Goal: Find contact information: Find contact information

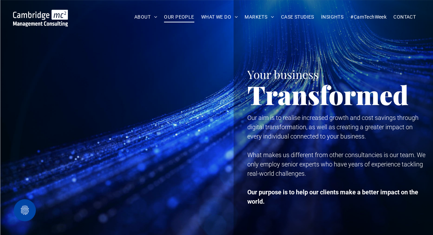
click at [185, 17] on span "OUR PEOPLE" at bounding box center [179, 17] width 30 height 11
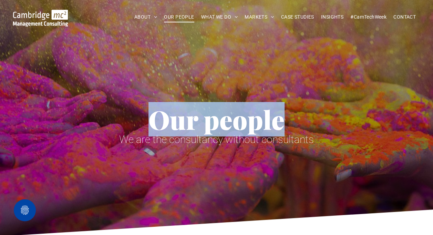
drag, startPoint x: 432, startPoint y: 19, endPoint x: 432, endPoint y: 42, distance: 23.4
drag, startPoint x: 432, startPoint y: 42, endPoint x: 380, endPoint y: 84, distance: 66.6
click at [380, 84] on div "Our people We are the consultancy without consultants" at bounding box center [216, 99] width 405 height 109
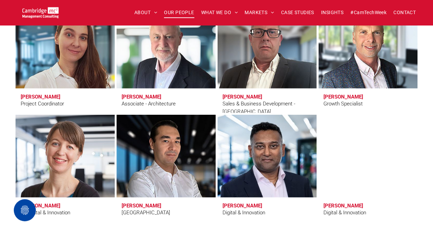
scroll to position [2256, 0]
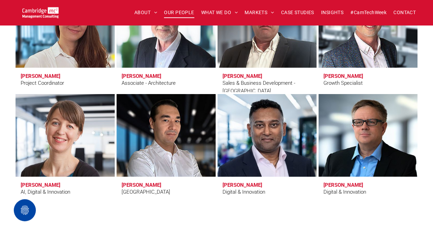
click at [260, 185] on h3 "Rachi Weerasinghe" at bounding box center [242, 185] width 40 height 6
click at [250, 167] on link at bounding box center [266, 135] width 105 height 87
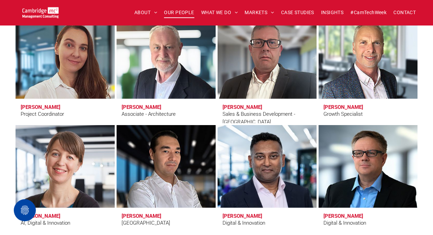
scroll to position [2214, 0]
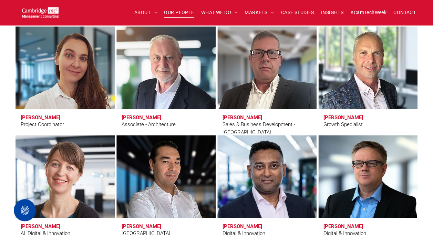
click at [260, 226] on h3 "Rachi Weerasinghe" at bounding box center [242, 226] width 40 height 6
click at [248, 202] on link at bounding box center [266, 176] width 105 height 87
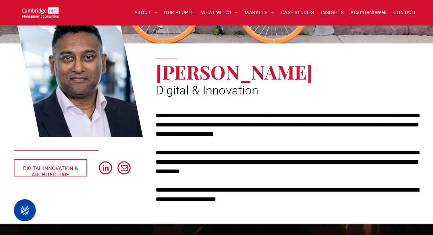
scroll to position [84, 0]
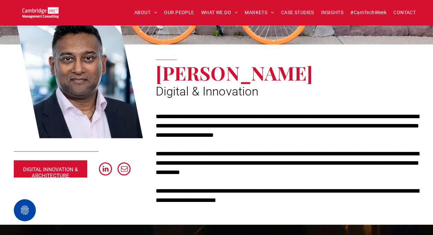
click at [50, 171] on span "DIGITAL INNOVATION & ARCHITECTURE" at bounding box center [50, 172] width 71 height 23
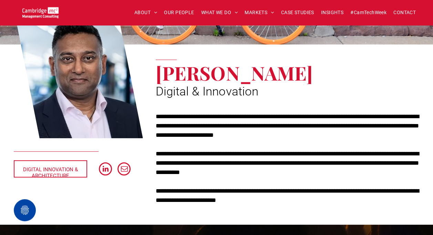
drag, startPoint x: 320, startPoint y: 74, endPoint x: 159, endPoint y: 76, distance: 161.4
click at [159, 76] on span "[PERSON_NAME]" at bounding box center [234, 72] width 157 height 25
copy span "[PERSON_NAME]"
